Goal: Task Accomplishment & Management: Manage account settings

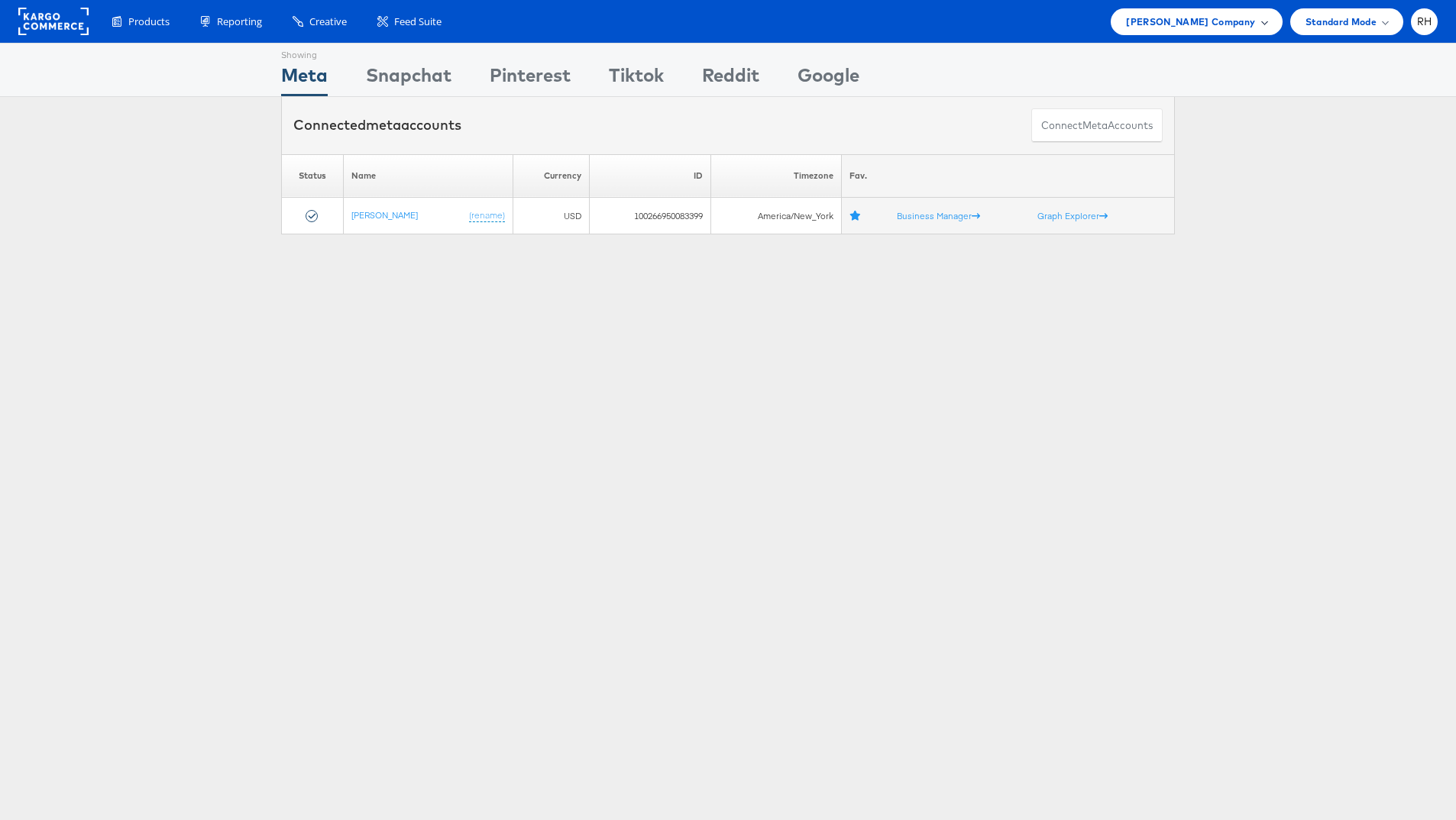
click at [1202, 15] on span "Steve Madden Company" at bounding box center [1191, 22] width 129 height 16
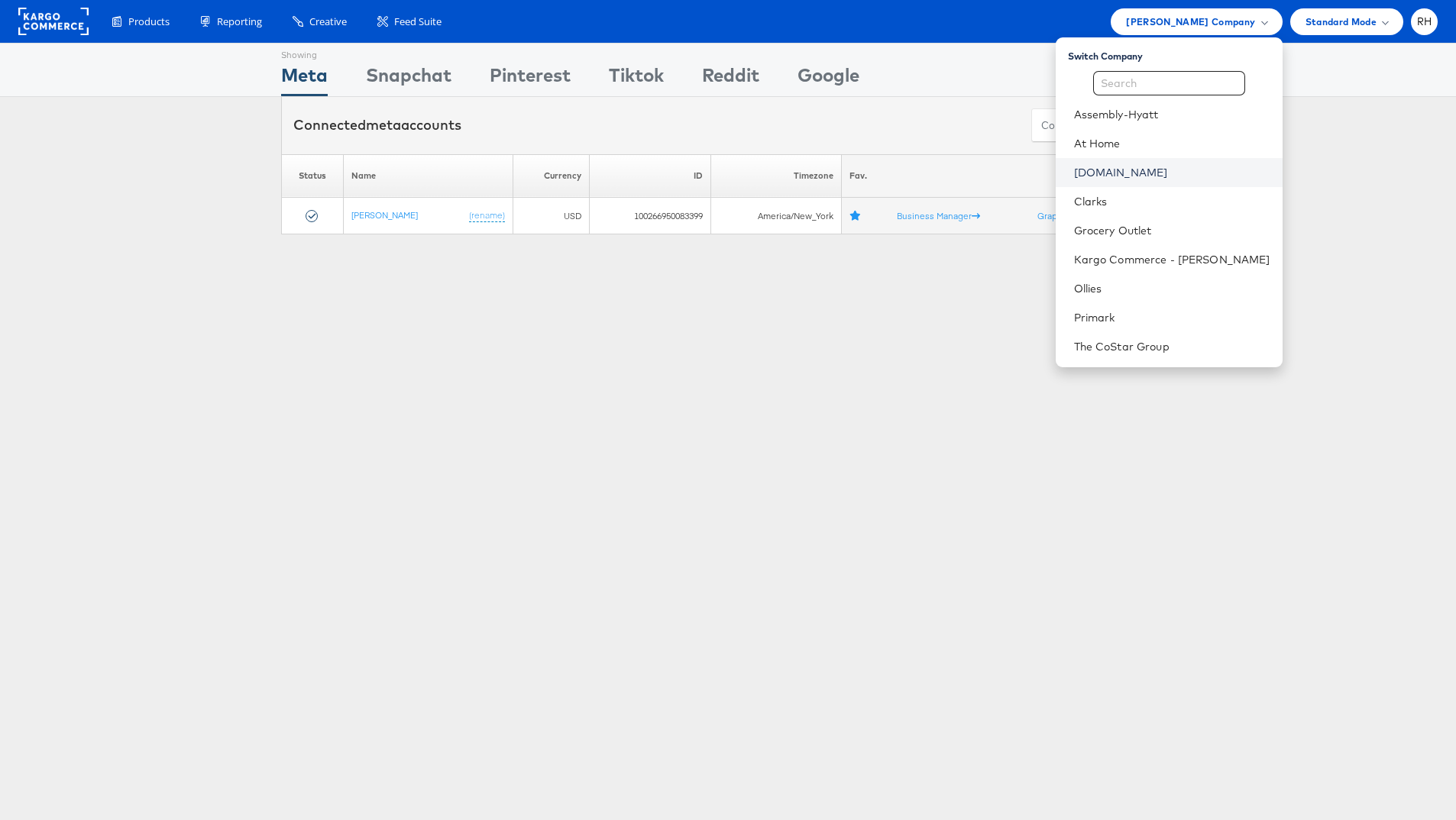
click at [1155, 176] on link "[DOMAIN_NAME]" at bounding box center [1172, 172] width 196 height 15
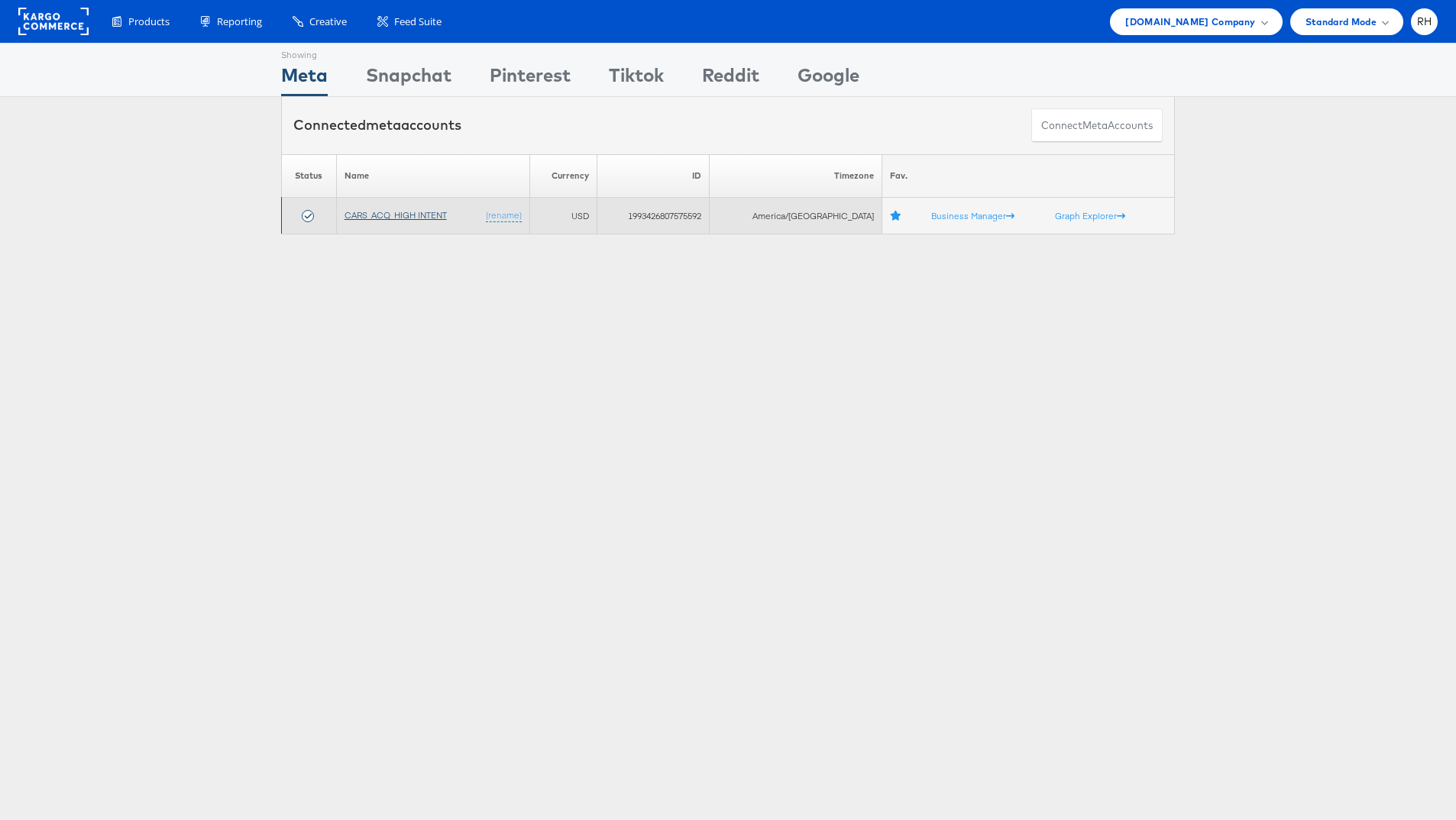
click at [385, 216] on link "CARS_ACQ_HIGH INTENT" at bounding box center [395, 215] width 102 height 12
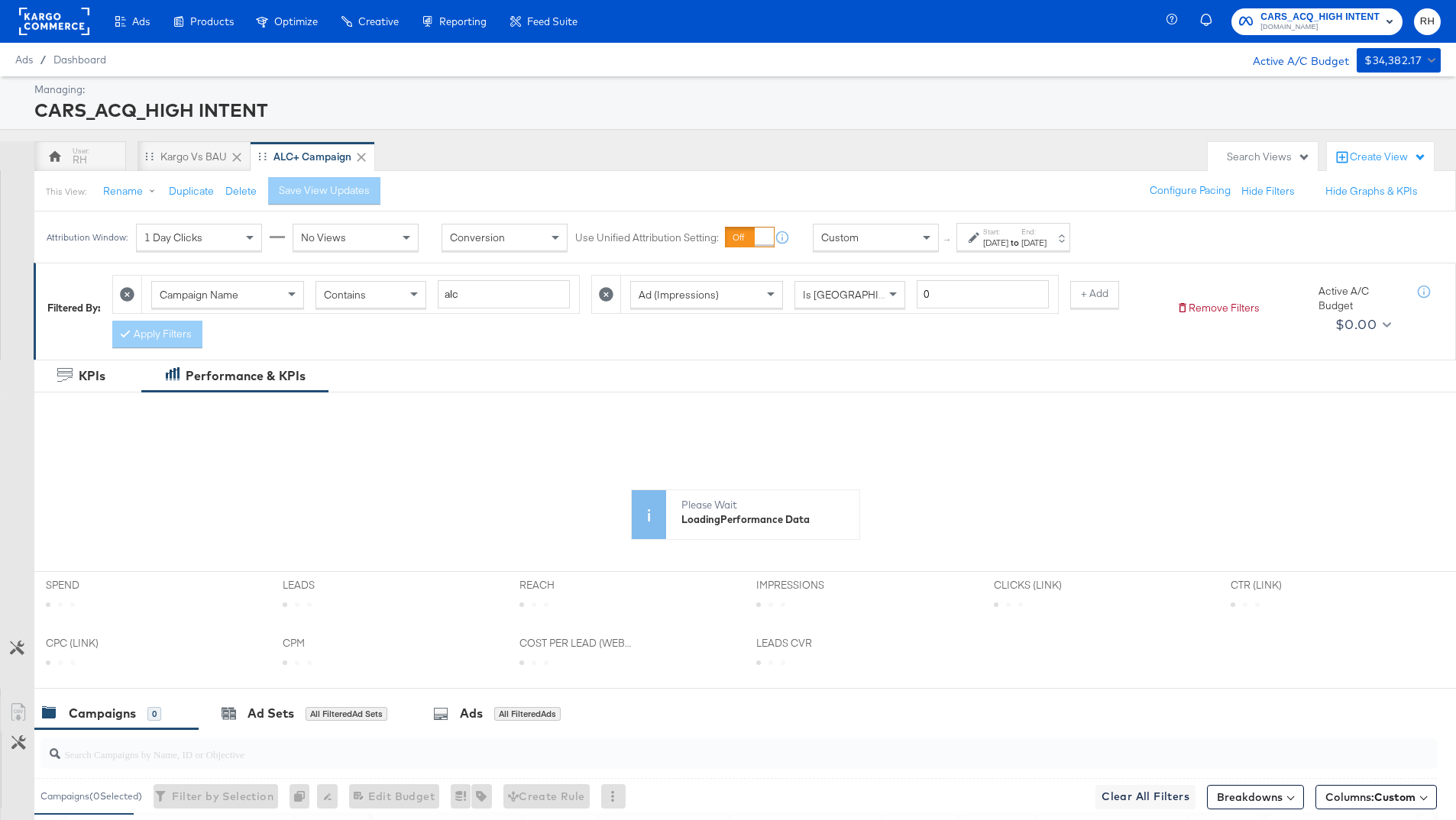
click at [601, 295] on icon at bounding box center [606, 294] width 15 height 15
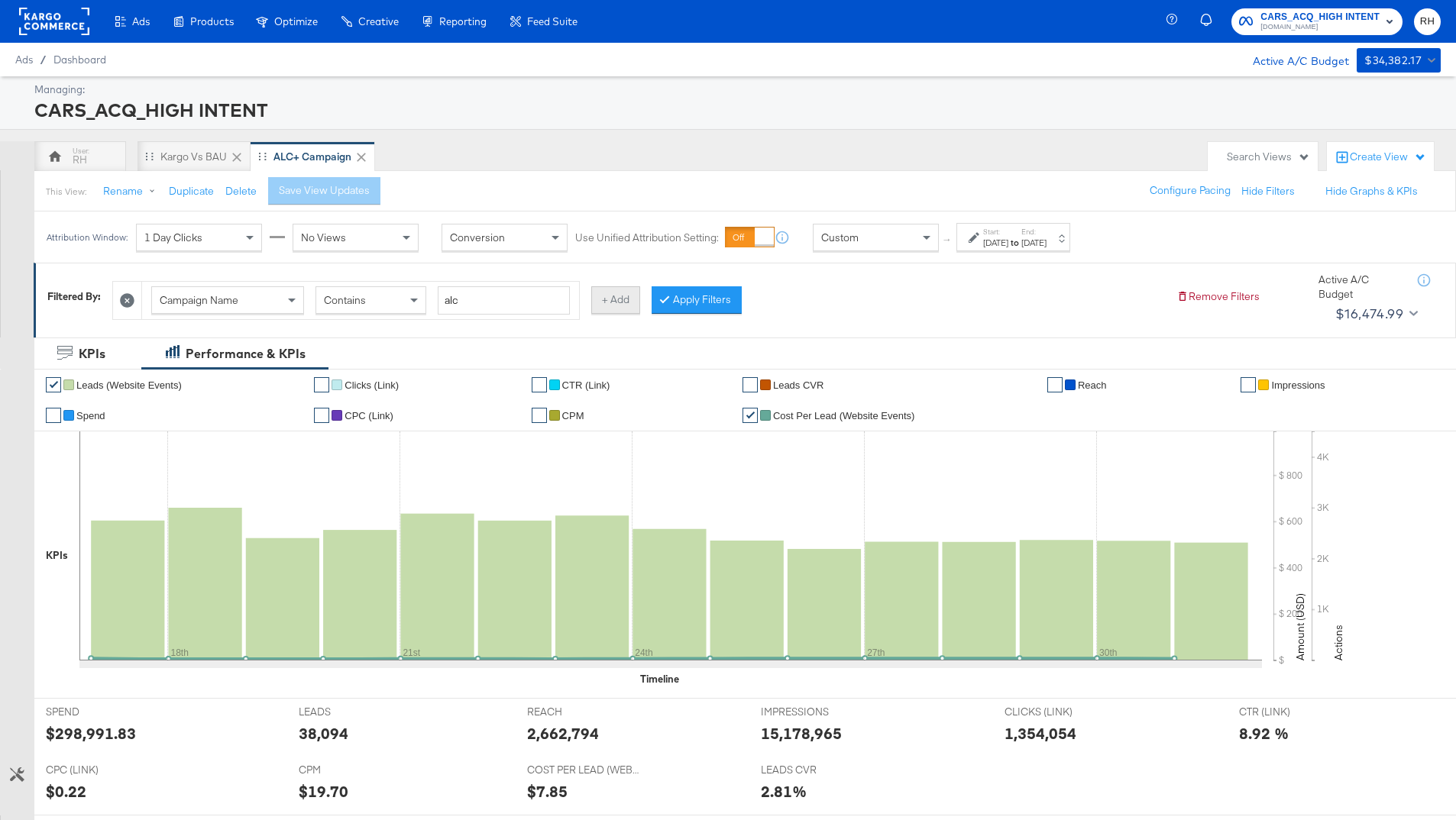
click at [617, 302] on button "+ Add" at bounding box center [616, 300] width 49 height 27
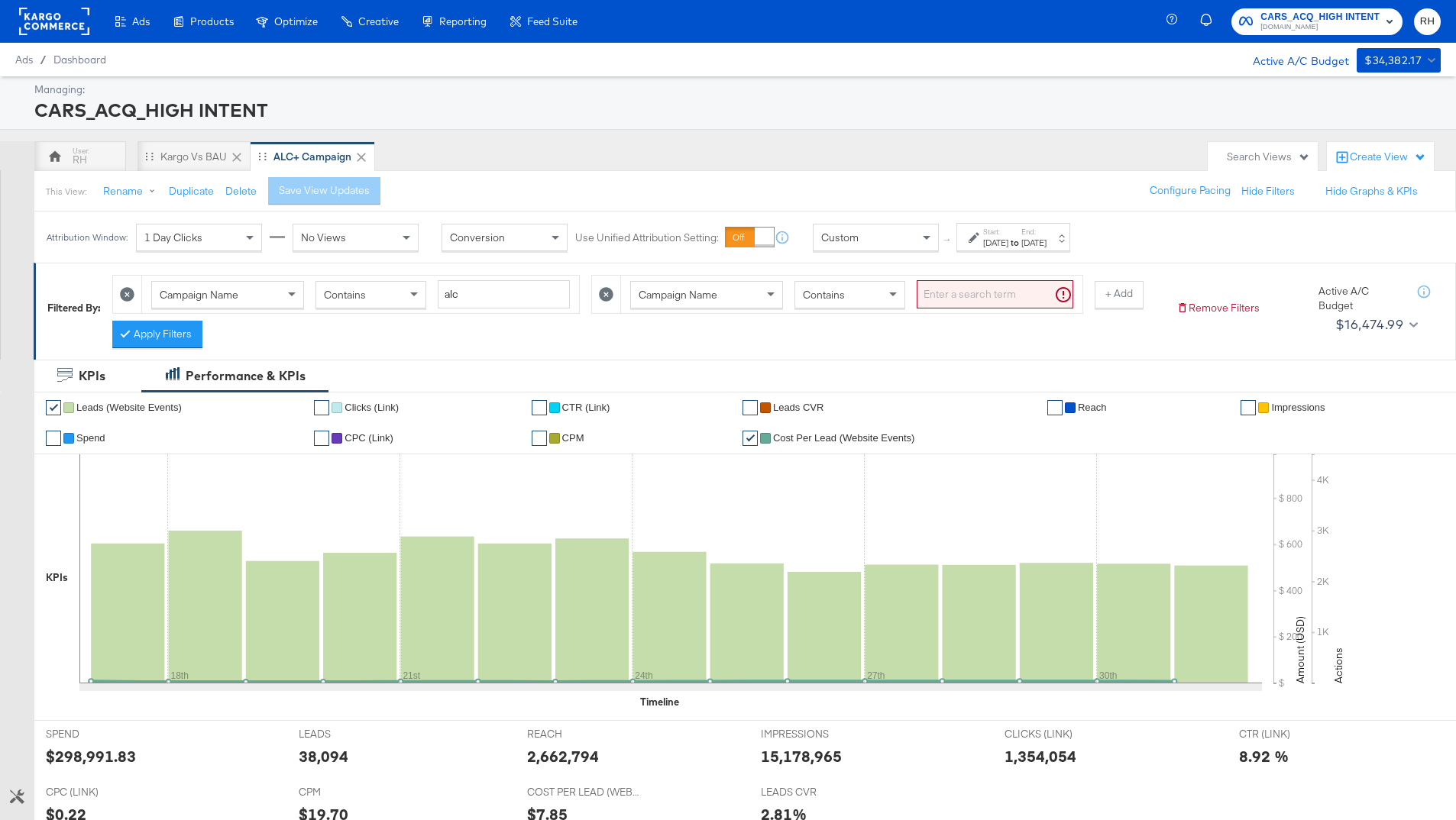
click at [734, 292] on div "Campaign Name" at bounding box center [706, 294] width 151 height 26
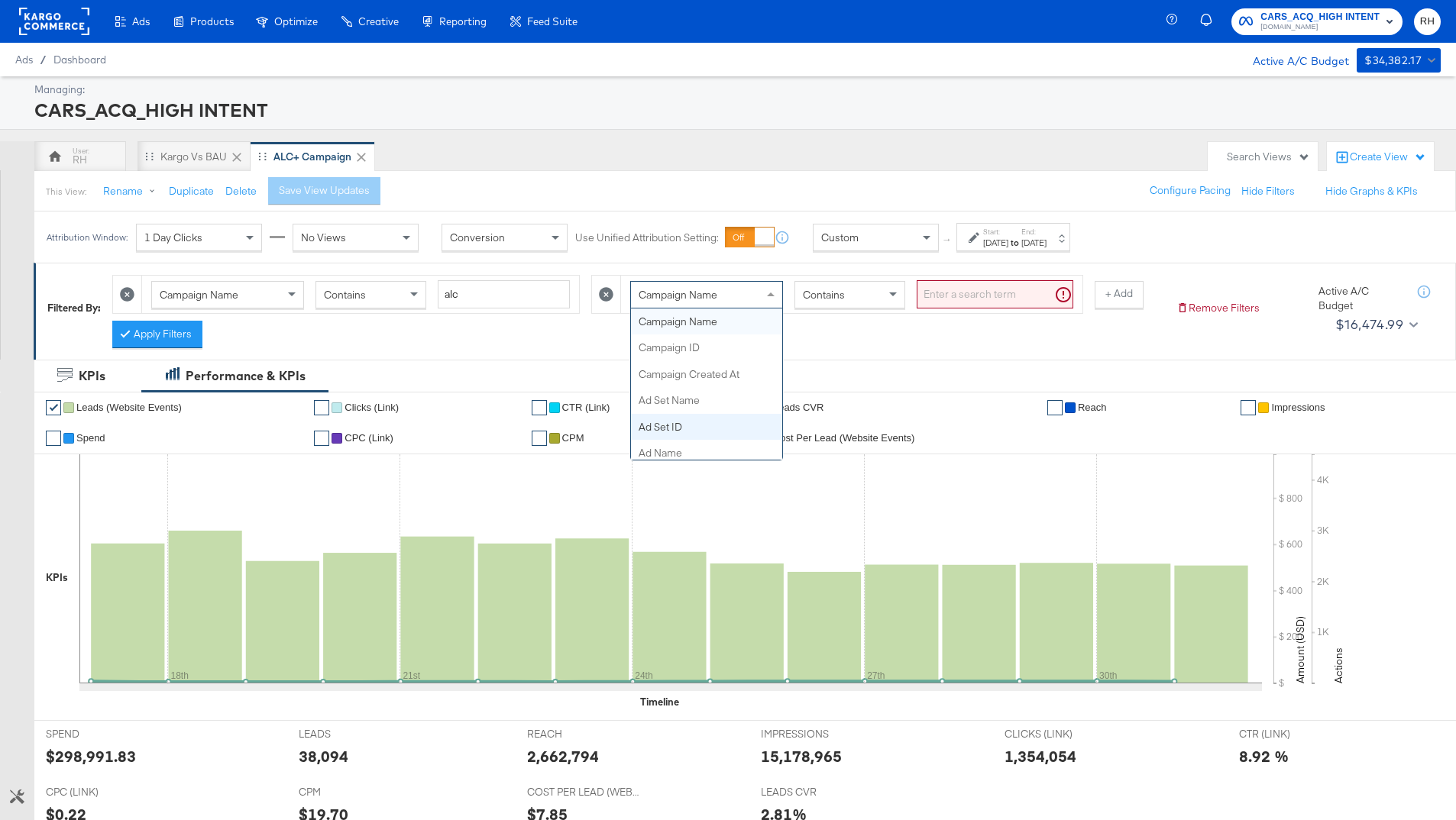
scroll to position [186, 0]
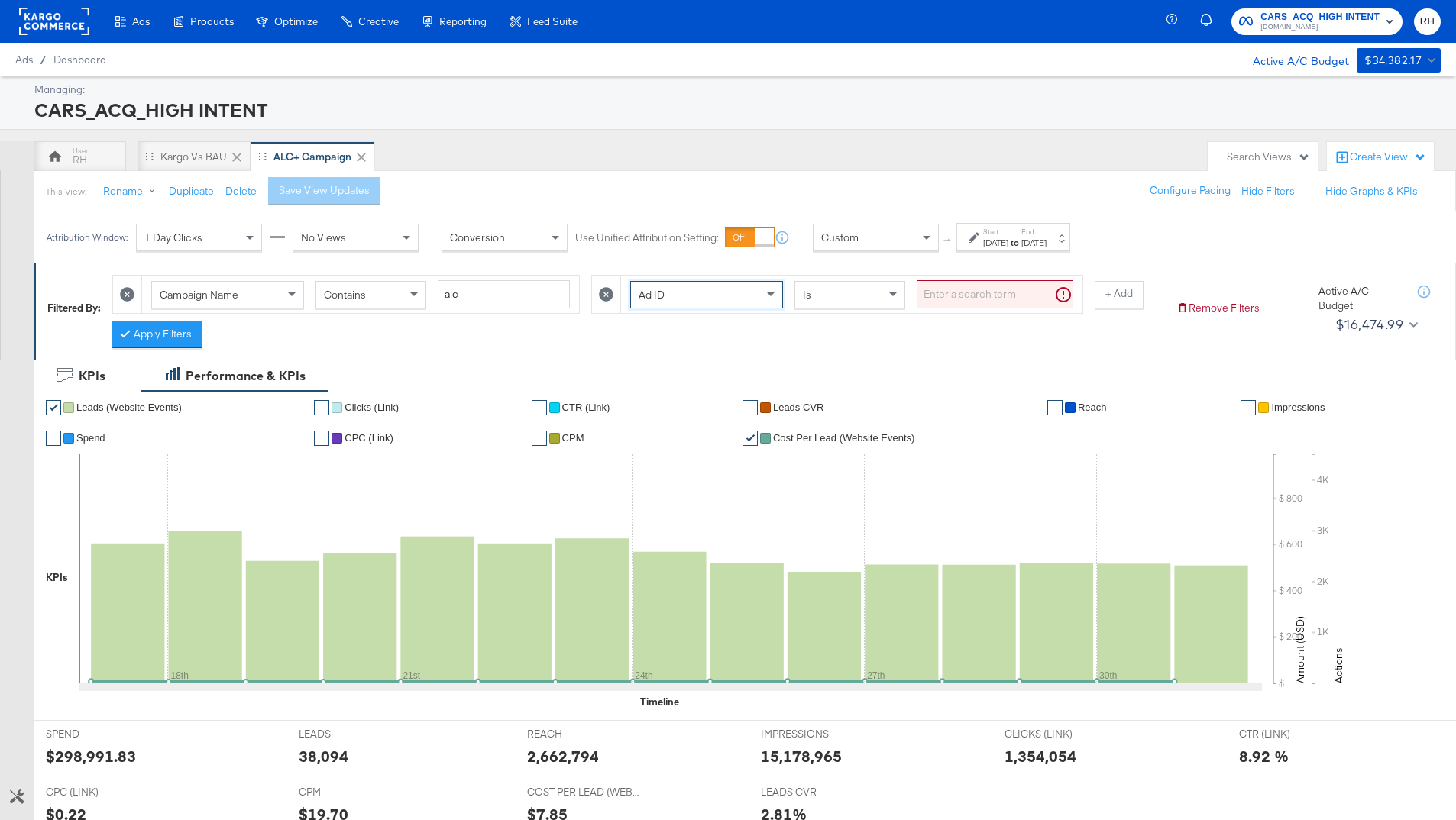
click at [959, 287] on input "search" at bounding box center [995, 294] width 157 height 28
paste input "120234618669180073"
click at [172, 336] on button "Apply Filters" at bounding box center [157, 334] width 90 height 27
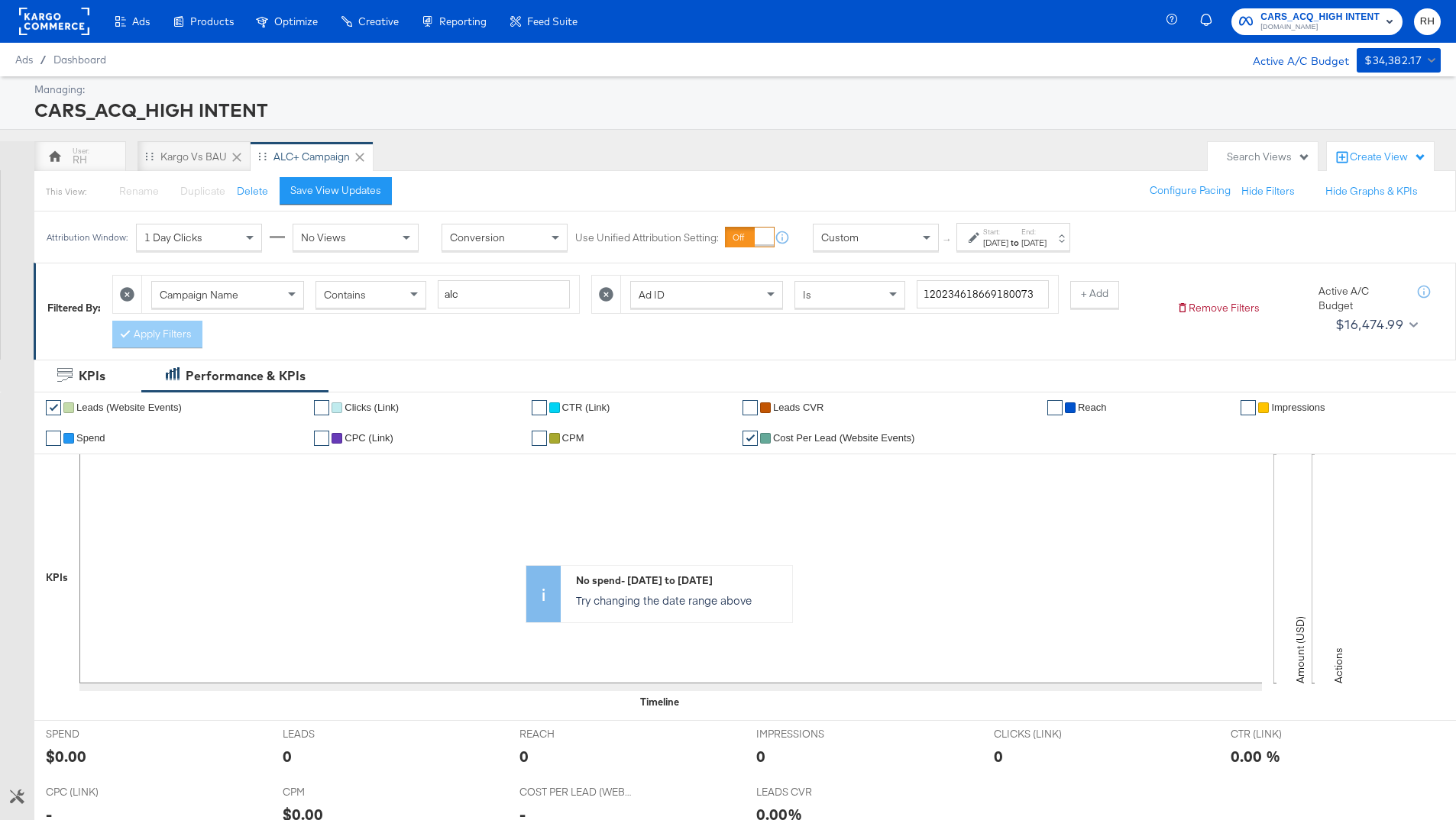
scroll to position [394, 0]
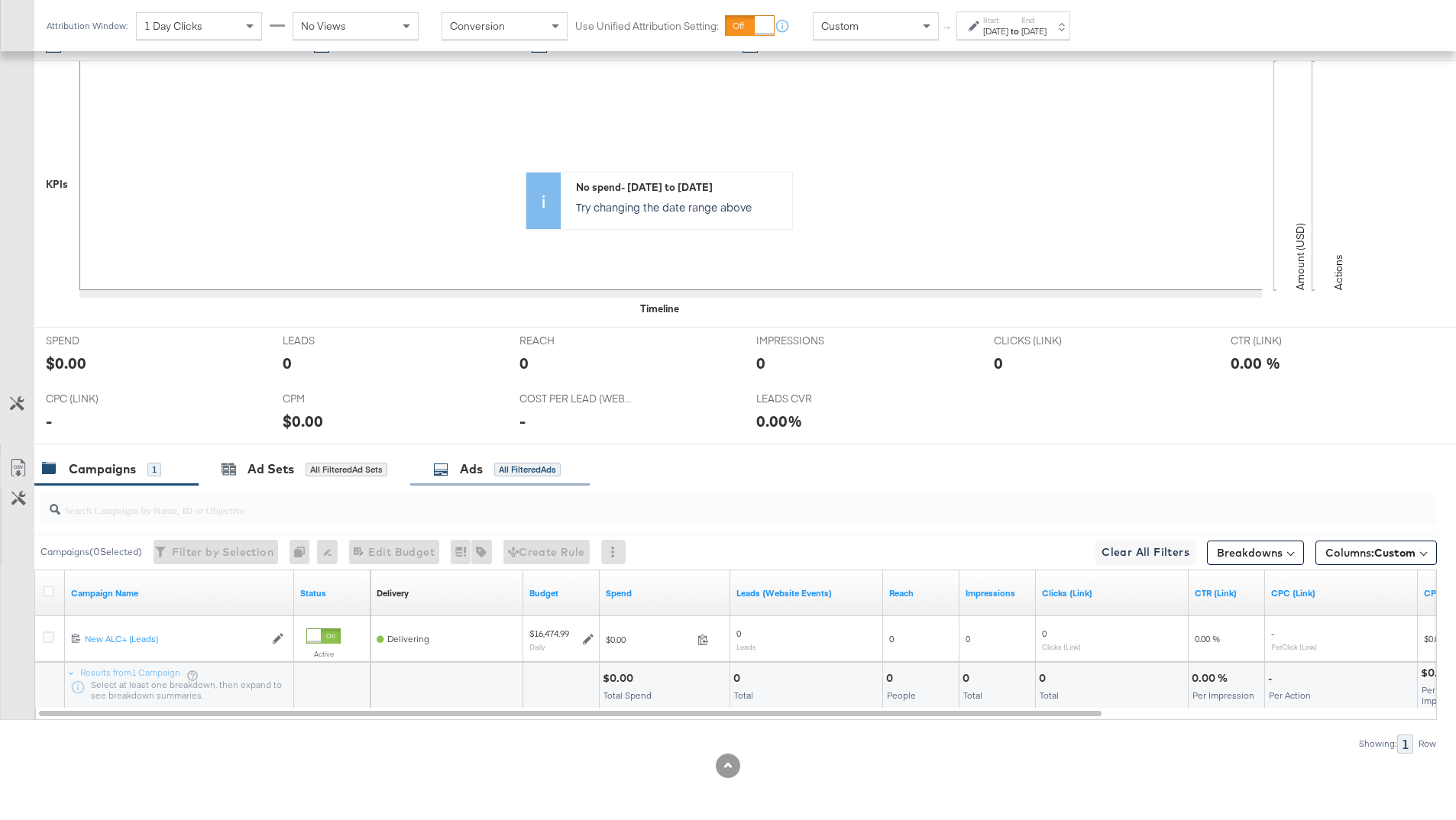
click at [487, 458] on div "Ads All Filtered Ads" at bounding box center [499, 469] width 179 height 33
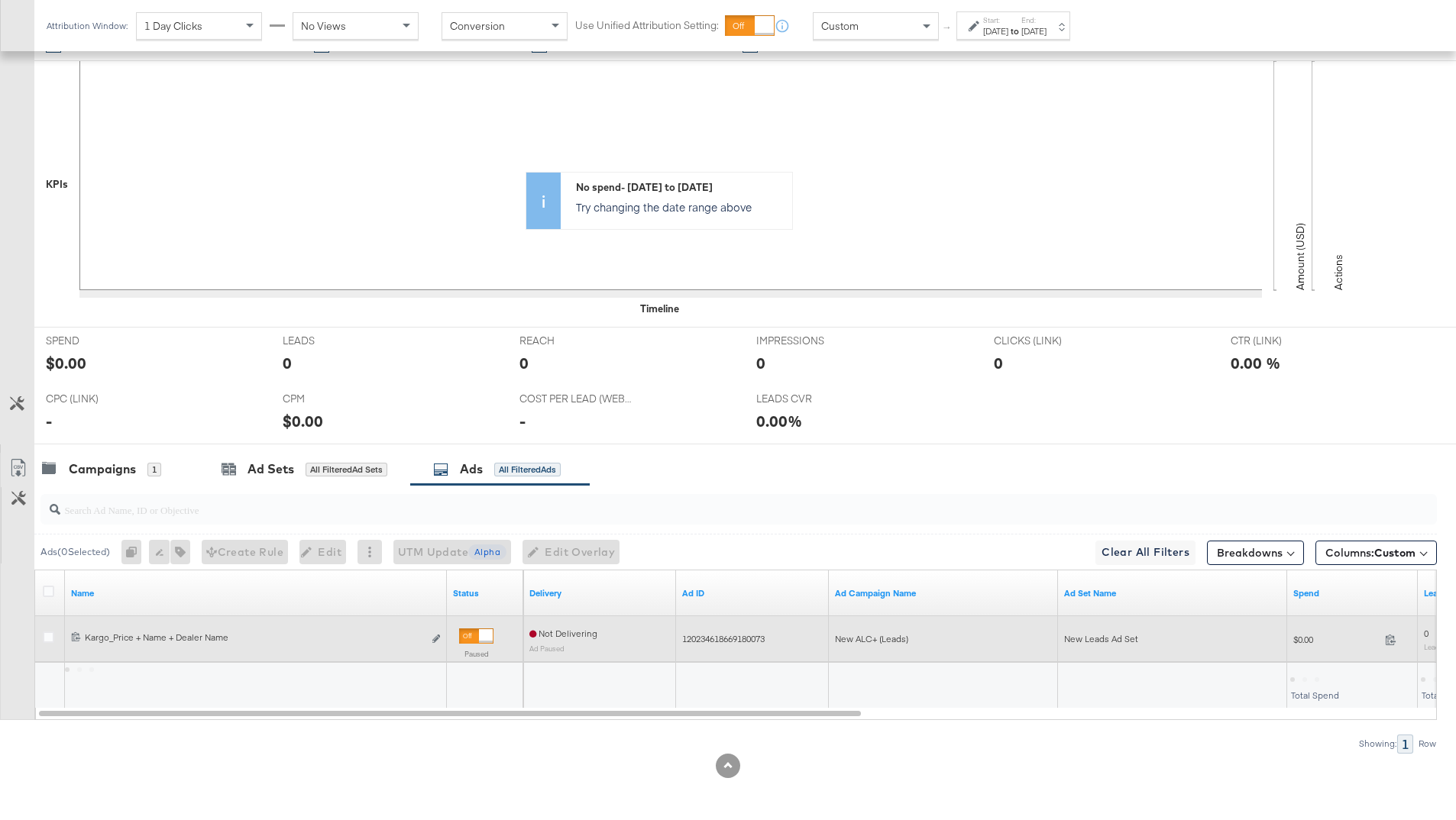
click at [40, 638] on div at bounding box center [50, 640] width 28 height 27
click at [46, 638] on icon at bounding box center [48, 637] width 12 height 12
click at [0, 0] on input "checkbox" at bounding box center [0, 0] width 0 height 0
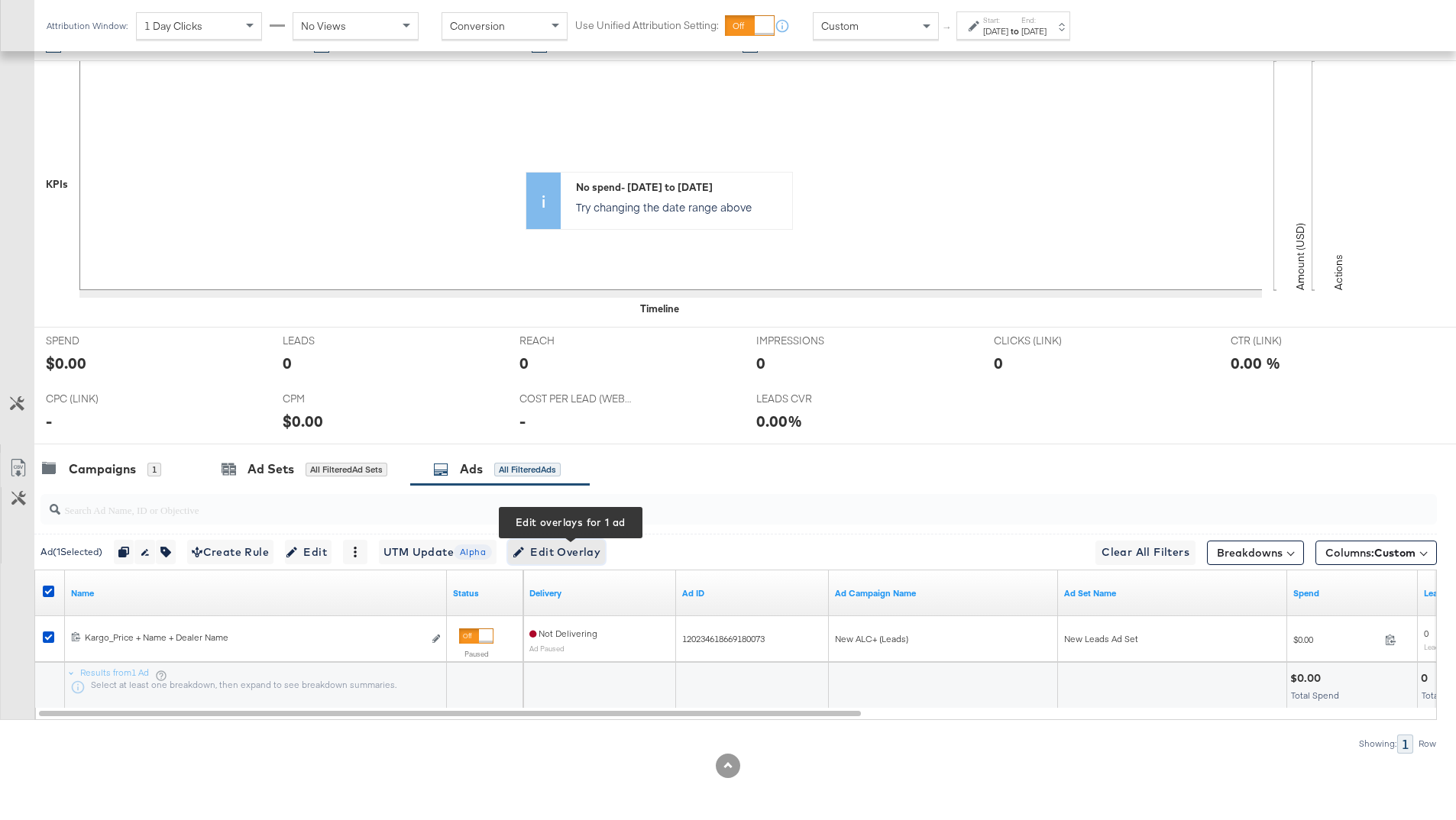
click at [548, 555] on span "Edit Overlay Edit overlays for 1 ad" at bounding box center [557, 552] width 87 height 19
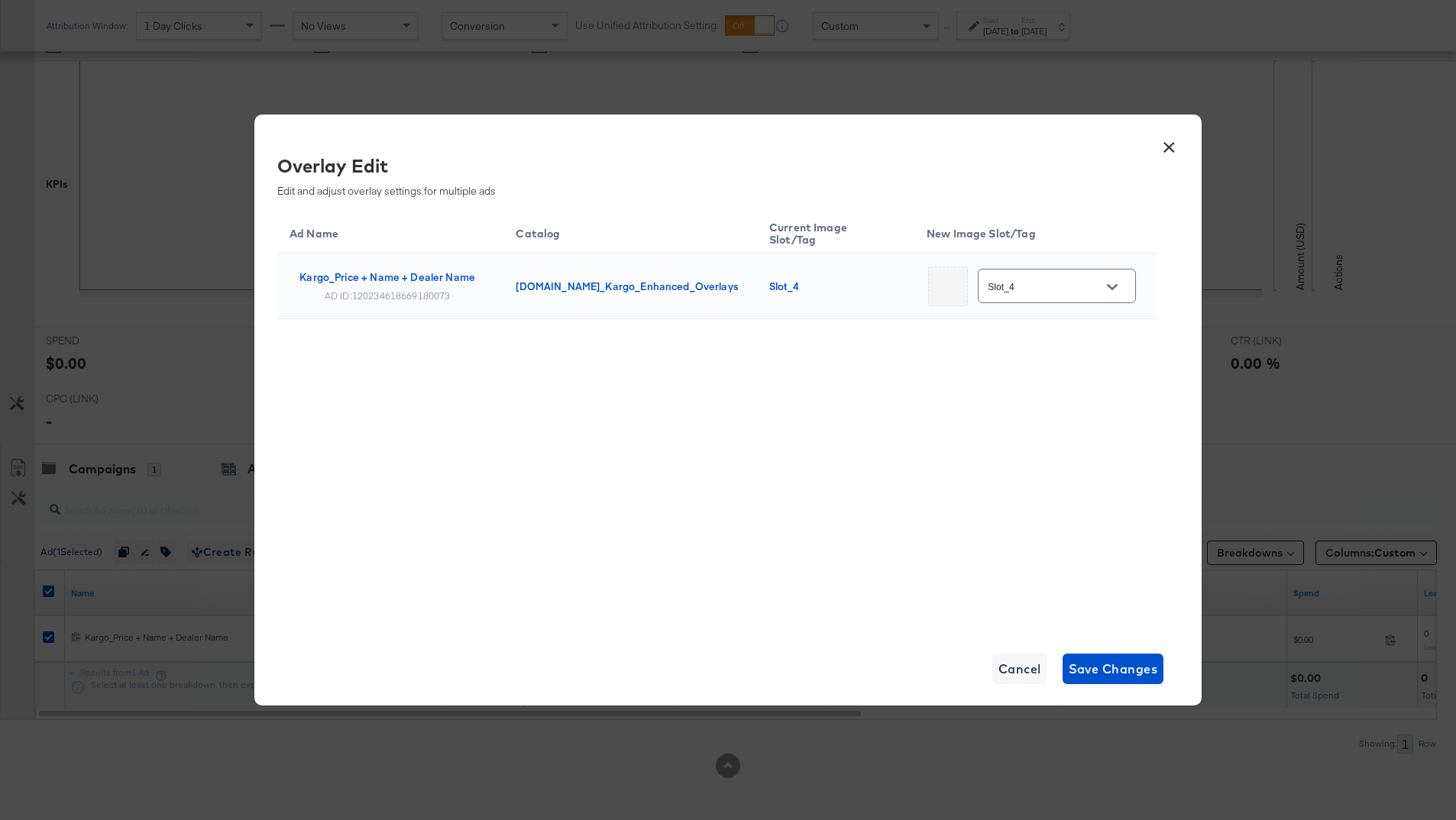
click at [1041, 279] on input "Slot_4" at bounding box center [1045, 286] width 120 height 17
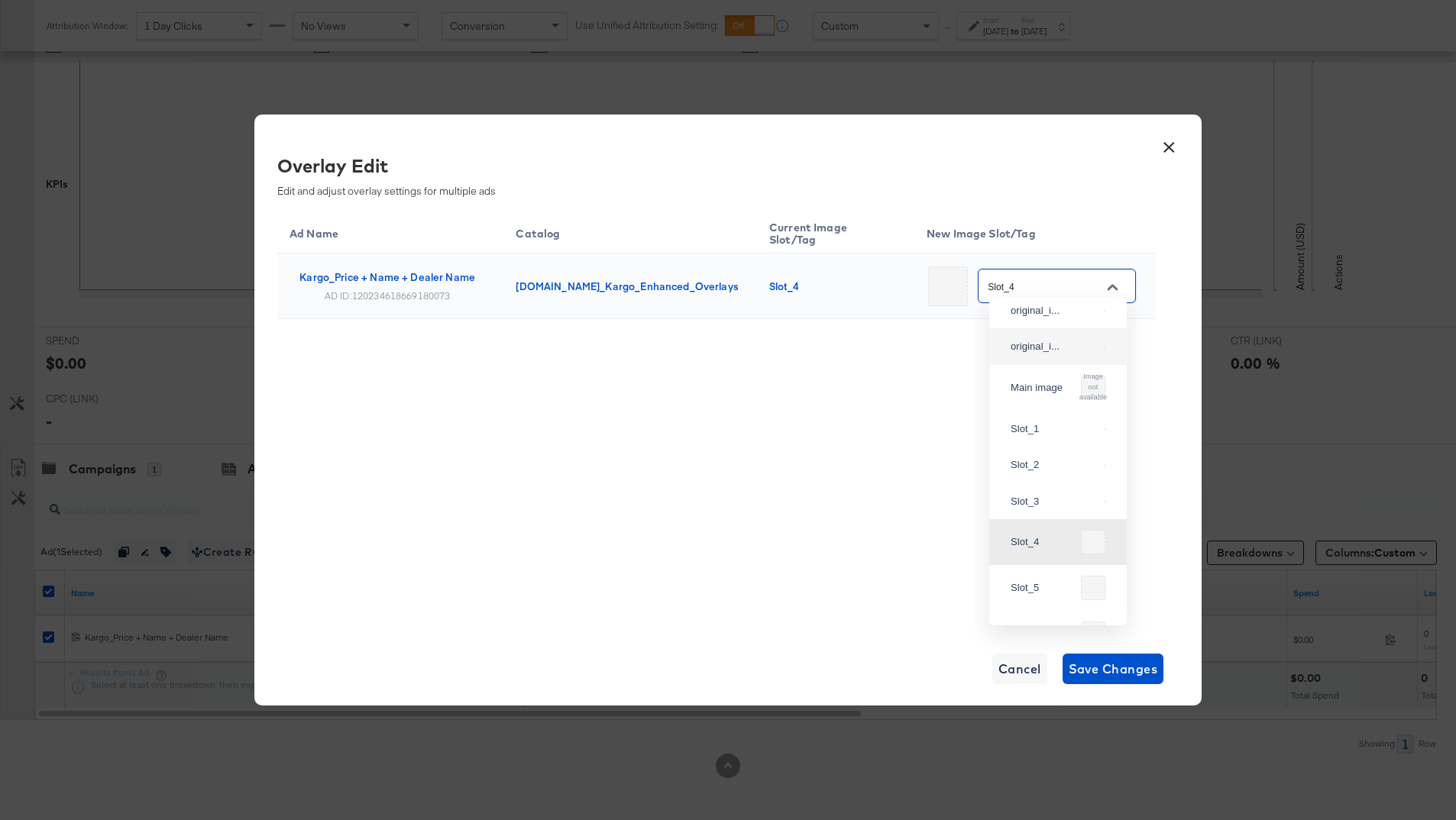
scroll to position [0, 0]
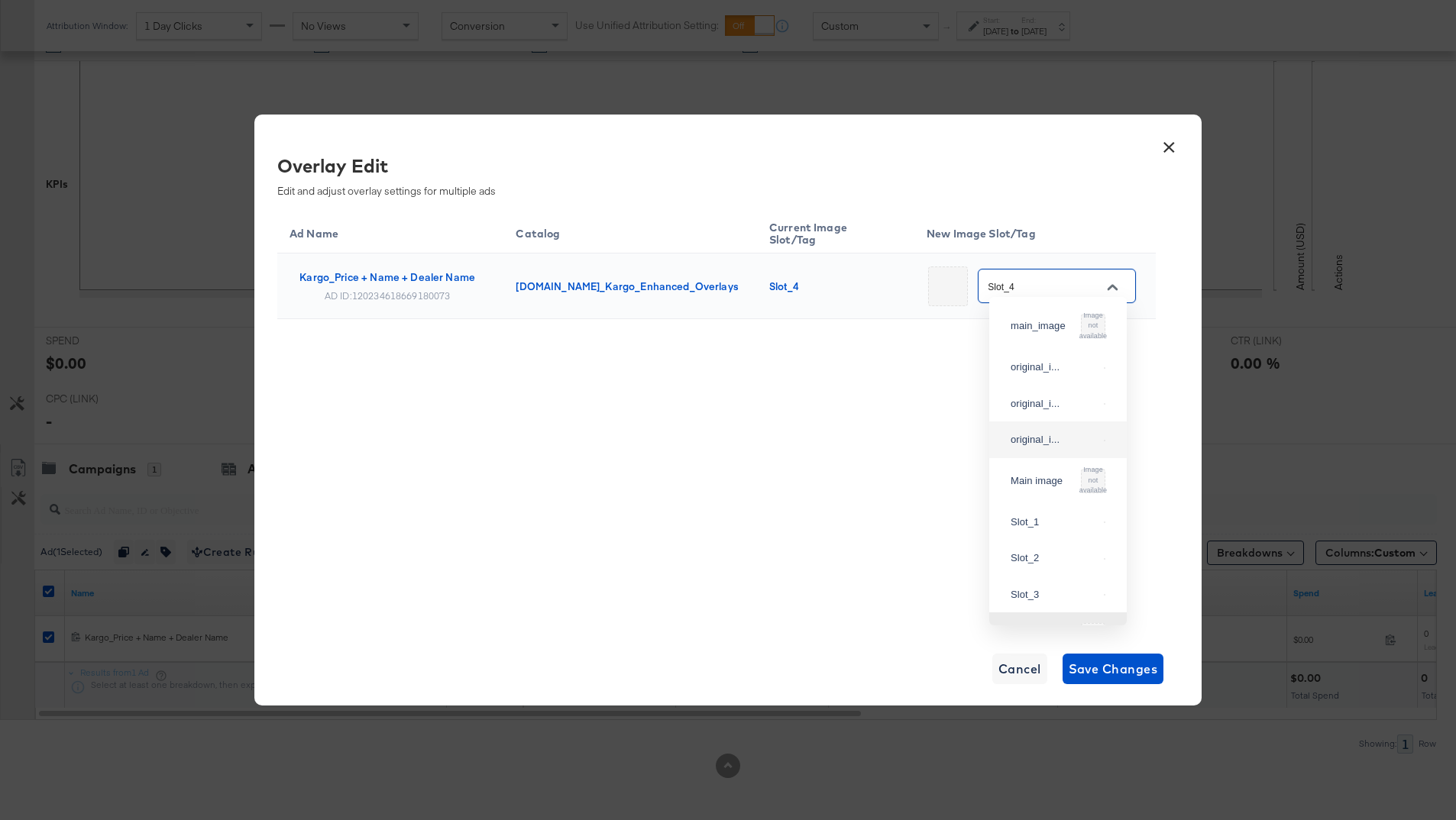
click at [1164, 143] on button "×" at bounding box center [1169, 144] width 27 height 27
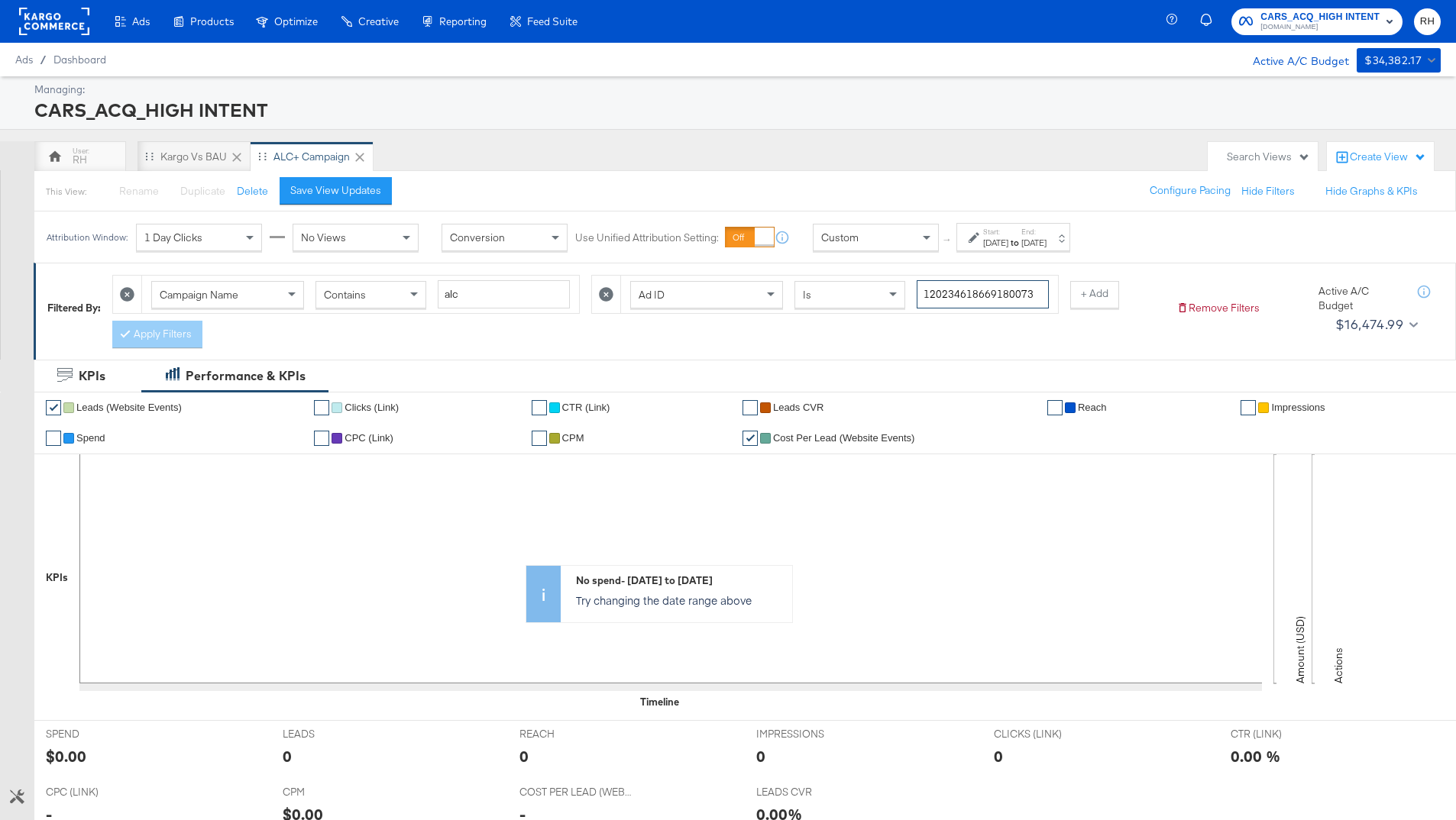
click at [989, 294] on input "120234618669180073" at bounding box center [982, 294] width 132 height 28
paste input "70072"
type input "120234618700720073"
click at [182, 345] on button "Apply Filters" at bounding box center [157, 334] width 90 height 27
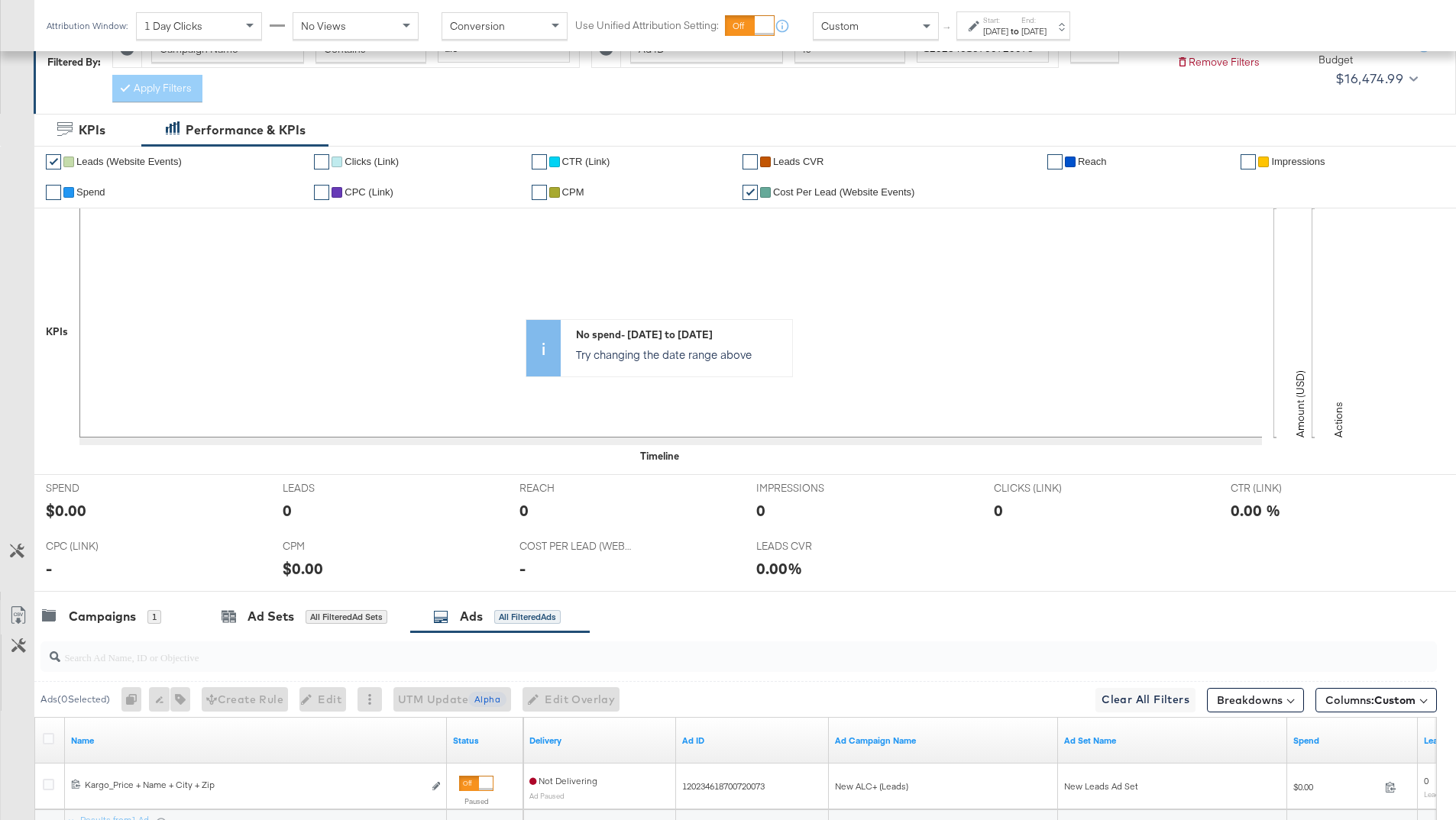
scroll to position [394, 0]
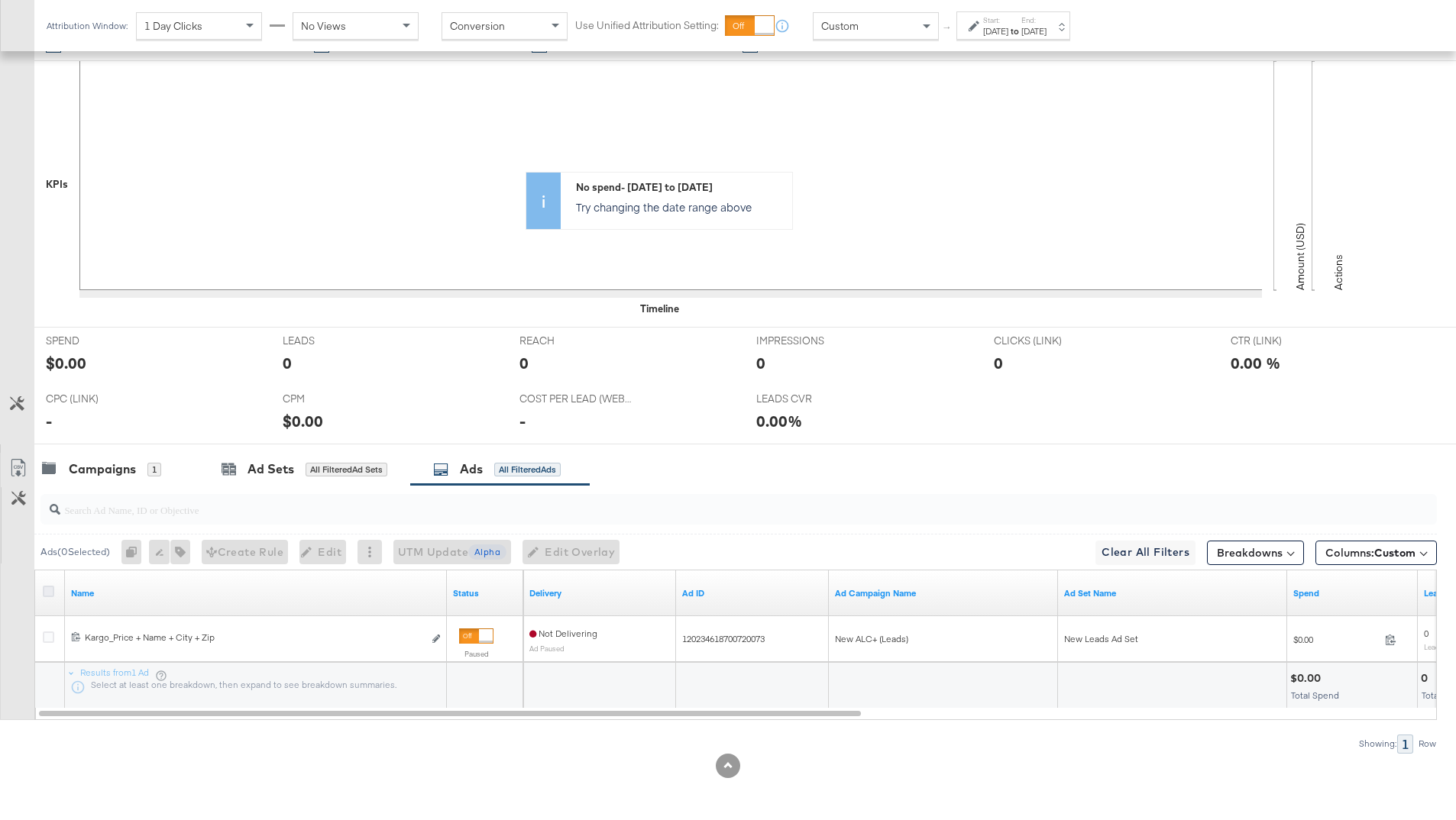
click at [49, 592] on icon at bounding box center [48, 591] width 12 height 12
click at [0, 0] on input "checkbox" at bounding box center [0, 0] width 0 height 0
click at [46, 596] on icon at bounding box center [48, 591] width 12 height 12
click at [0, 0] on input "checkbox" at bounding box center [0, 0] width 0 height 0
click at [547, 550] on span "Edit Overlay Edit overlays for 1 ad" at bounding box center [557, 552] width 87 height 19
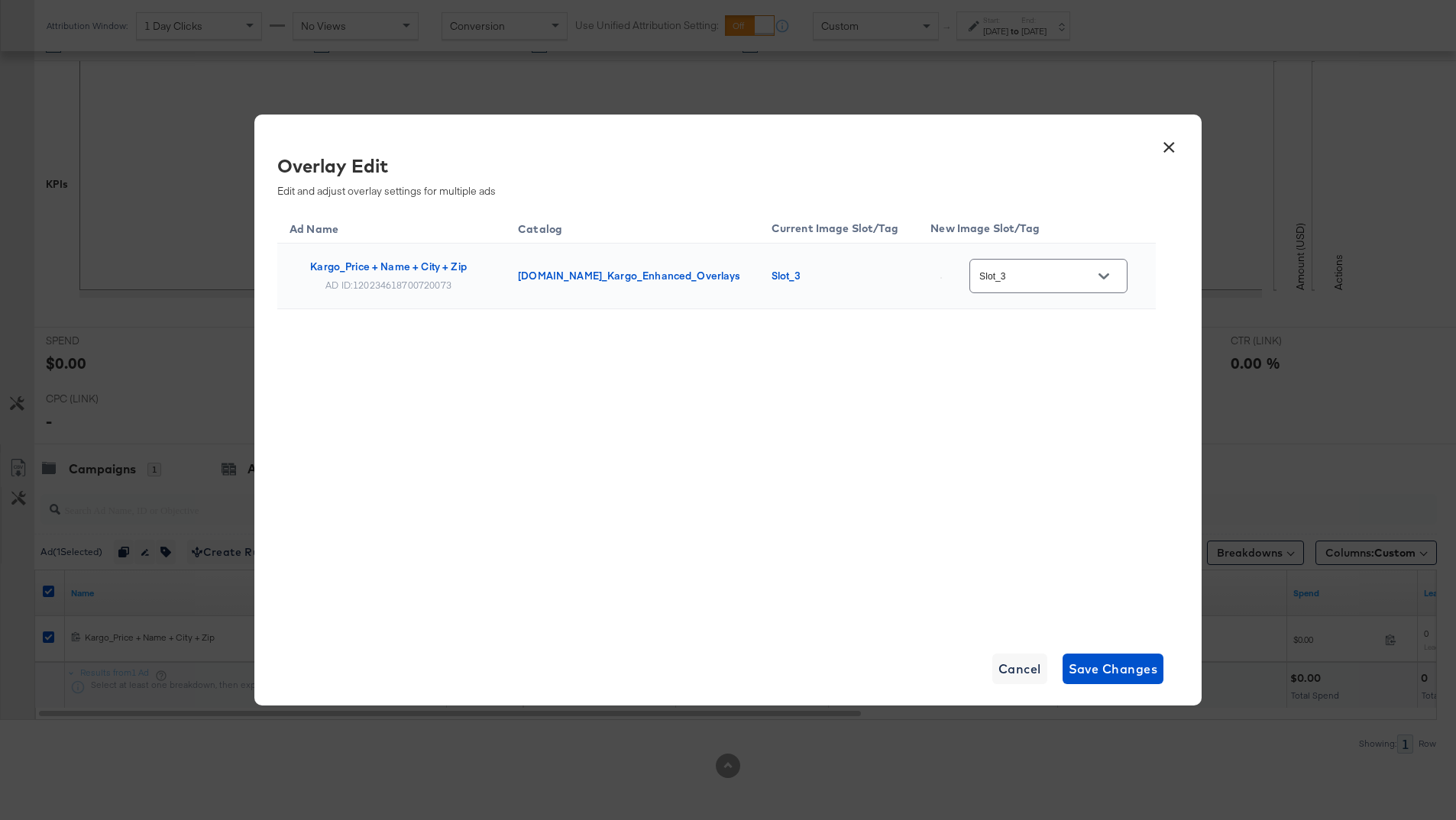
click at [1164, 144] on button "×" at bounding box center [1169, 144] width 27 height 27
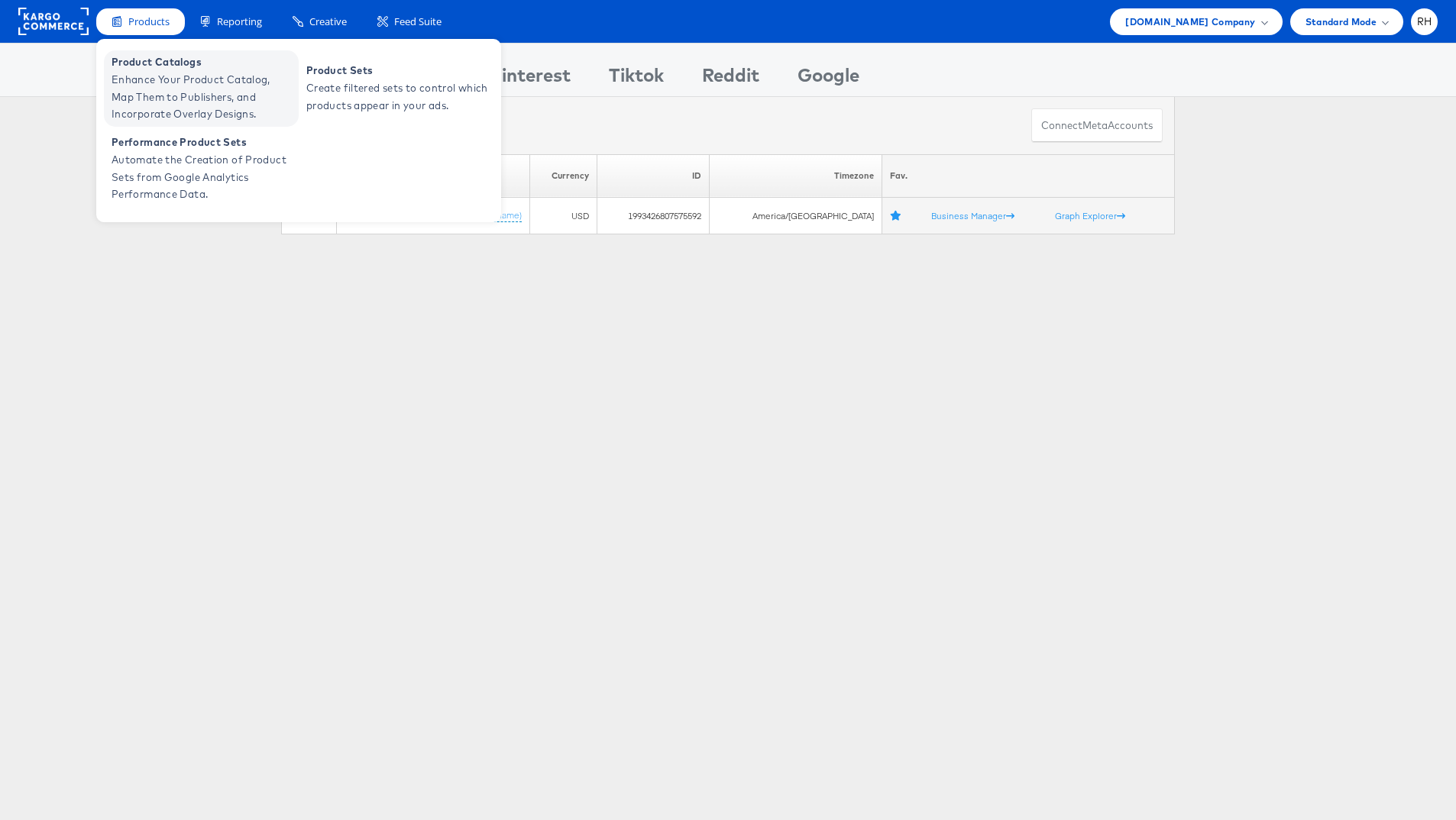
click at [158, 102] on span "Enhance Your Product Catalog, Map Them to Publishers, and Incorporate Overlay D…" at bounding box center [202, 97] width 183 height 52
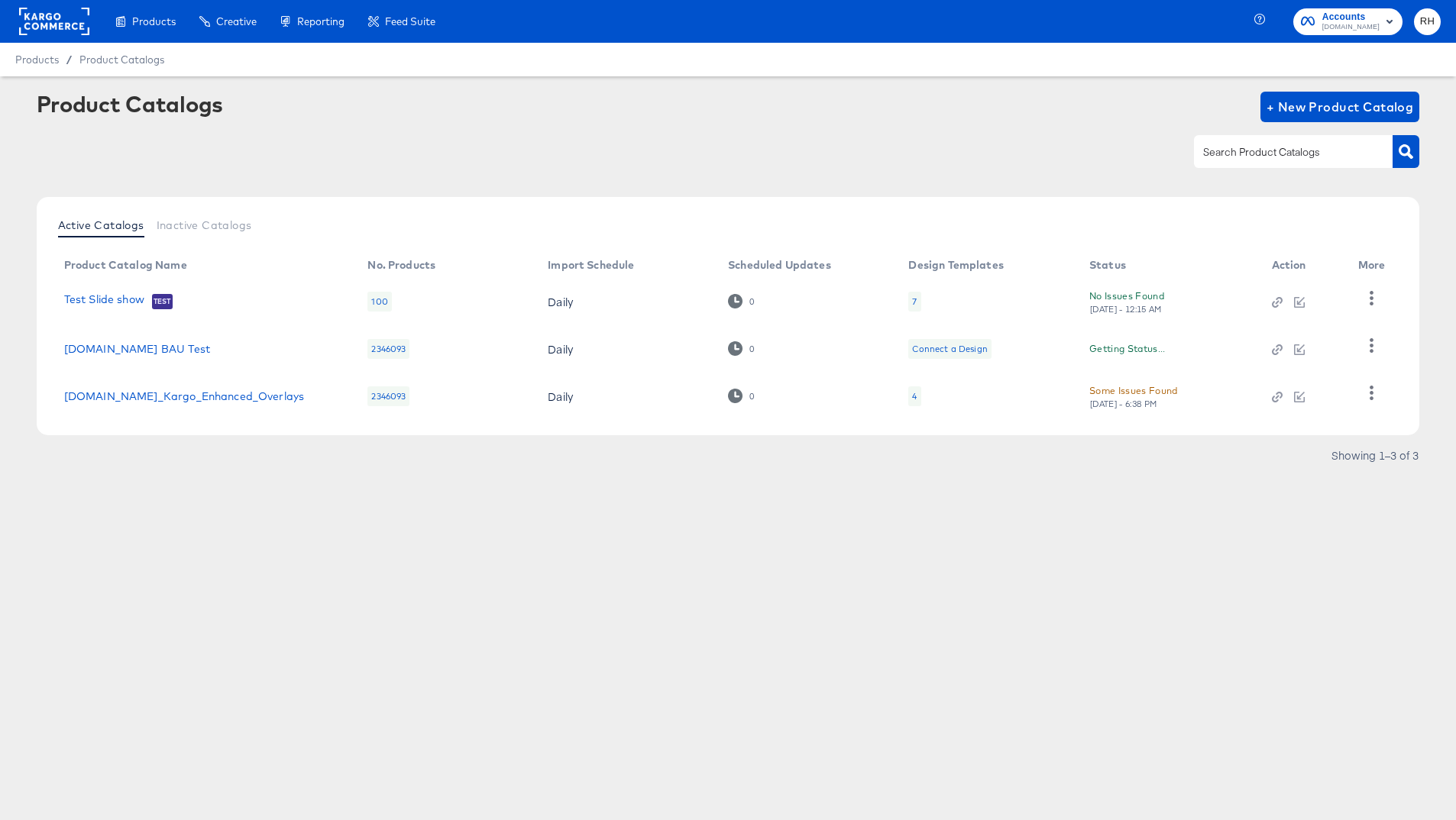
click at [917, 395] on div "4" at bounding box center [914, 396] width 12 height 20
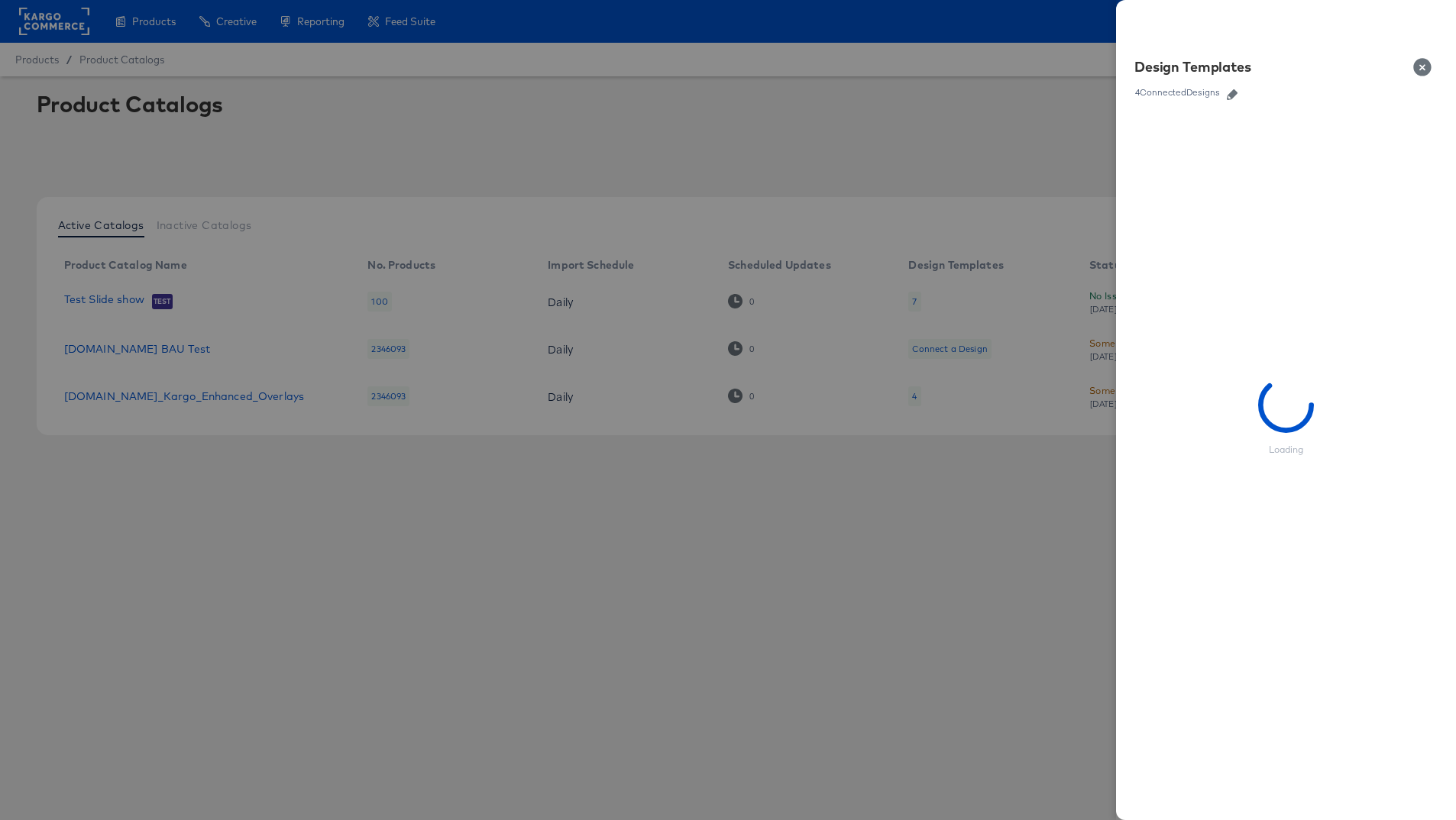
click at [1233, 92] on icon "button" at bounding box center [1232, 95] width 11 height 11
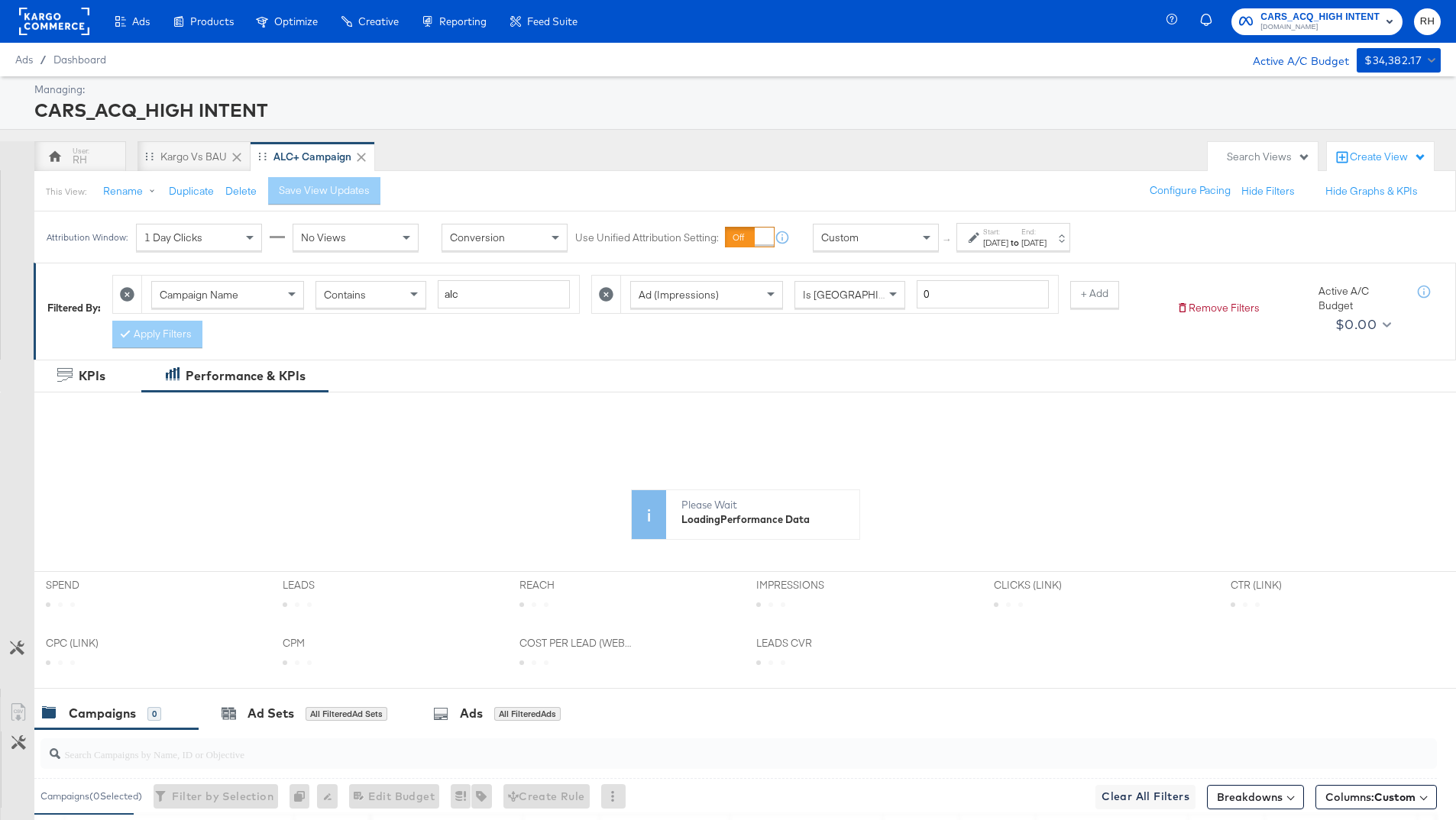
click at [1047, 238] on div "[DATE]" at bounding box center [1034, 242] width 26 height 12
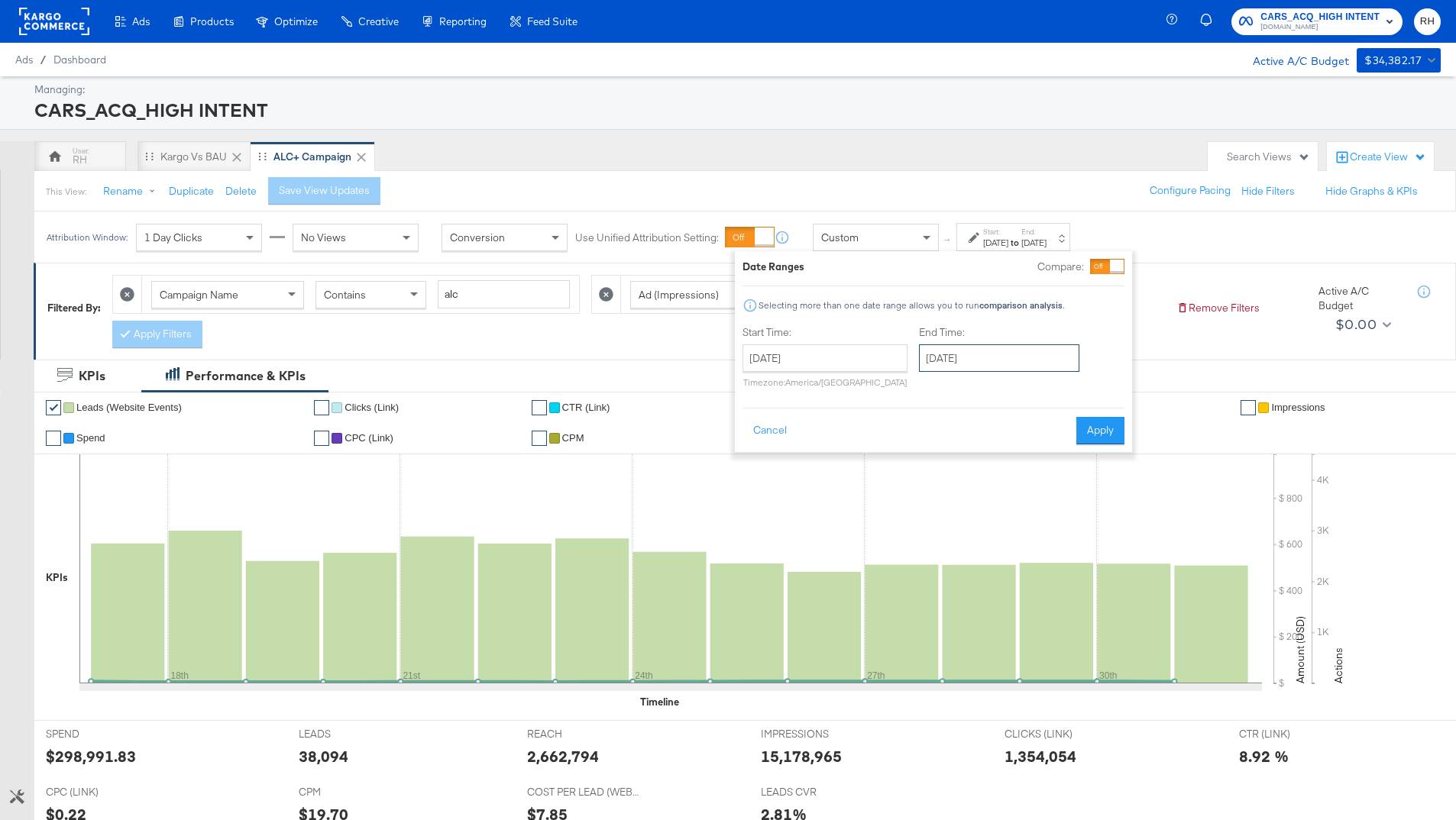
click at [986, 358] on input "[DATE]" at bounding box center [1000, 358] width 160 height 27
click at [1040, 437] on td "2" at bounding box center [1041, 435] width 26 height 21
type input "[DATE]"
click at [1099, 427] on button "Apply" at bounding box center [1103, 431] width 48 height 27
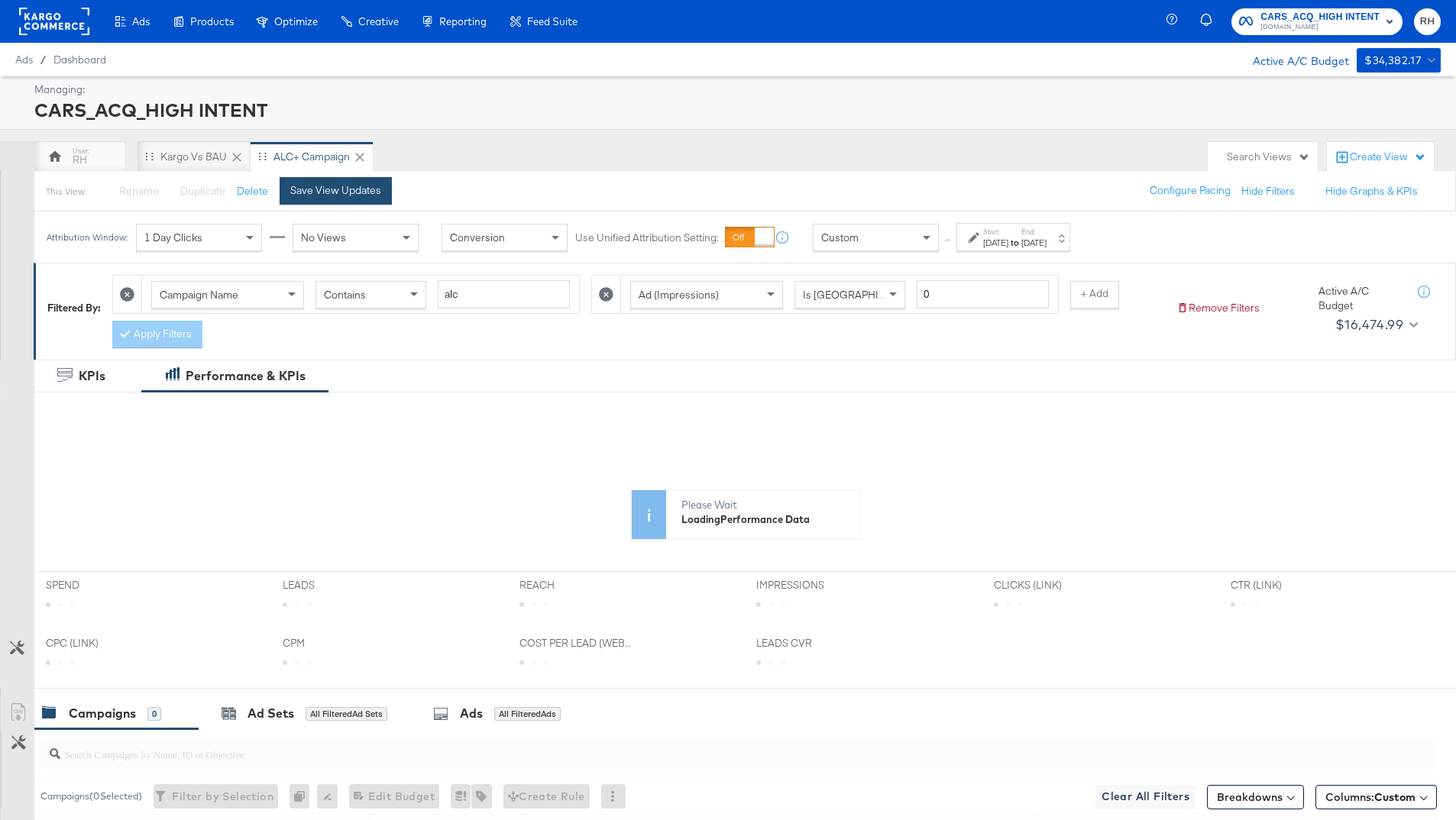
click at [360, 192] on div "Save View Updates" at bounding box center [336, 190] width 91 height 15
